Goal: Information Seeking & Learning: Learn about a topic

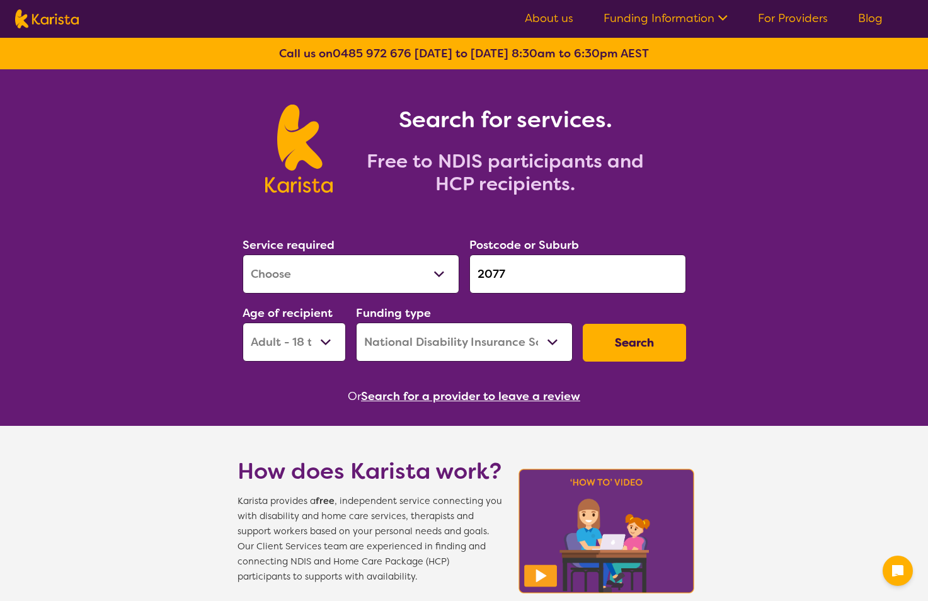
select select "[MEDICAL_DATA]"
select select "AD"
select select "NDIS"
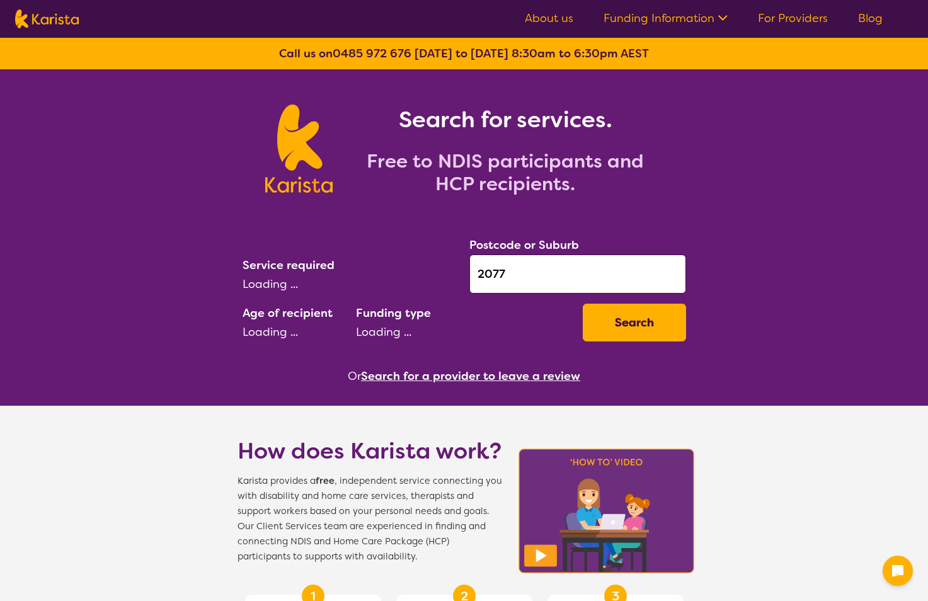
select select "[MEDICAL_DATA]"
select select "AD"
select select "NDIS"
